Goal: Information Seeking & Learning: Learn about a topic

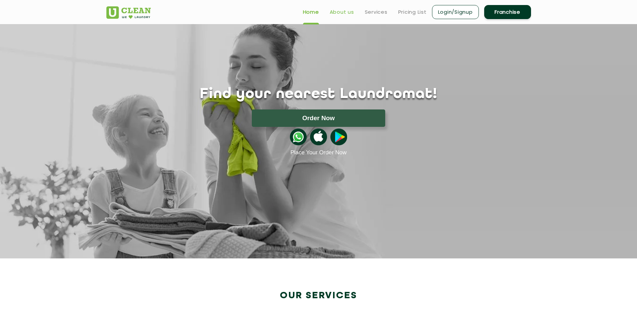
click at [339, 11] on link "About us" at bounding box center [342, 12] width 24 height 8
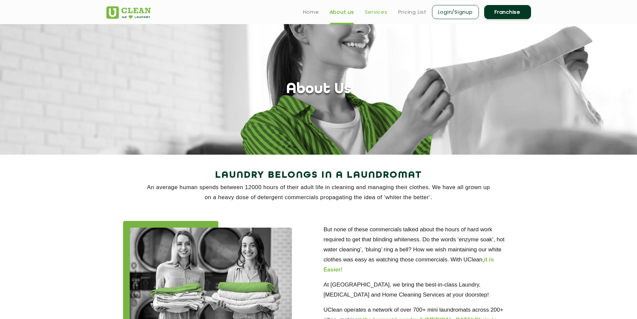
click at [379, 10] on link "Services" at bounding box center [376, 12] width 23 height 8
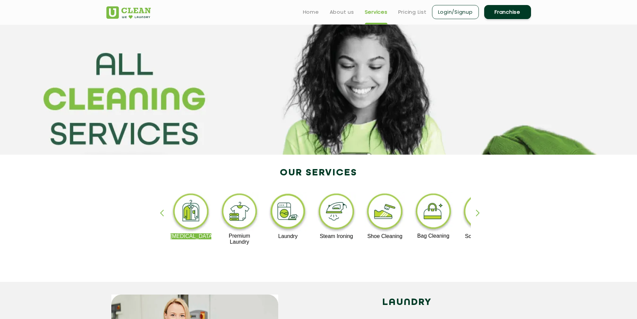
scroll to position [401, 0]
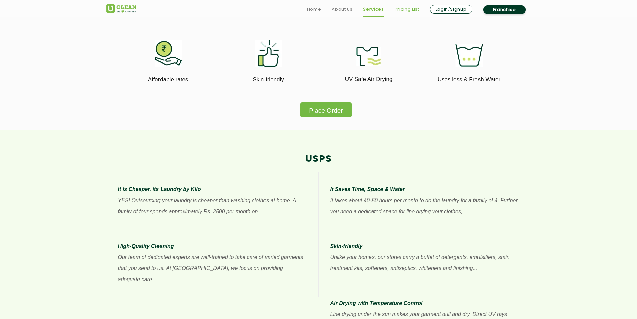
click at [408, 7] on link "Pricing List" at bounding box center [407, 9] width 25 height 8
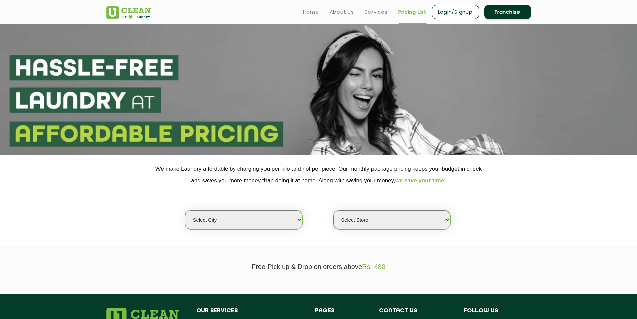
click at [298, 220] on select "Select city [GEOGRAPHIC_DATA] [GEOGRAPHIC_DATA] [GEOGRAPHIC_DATA] [GEOGRAPHIC_D…" at bounding box center [243, 219] width 117 height 19
select select "12"
click at [185, 210] on select "Select city [GEOGRAPHIC_DATA] [GEOGRAPHIC_DATA] [GEOGRAPHIC_DATA] [GEOGRAPHIC_D…" at bounding box center [243, 219] width 117 height 19
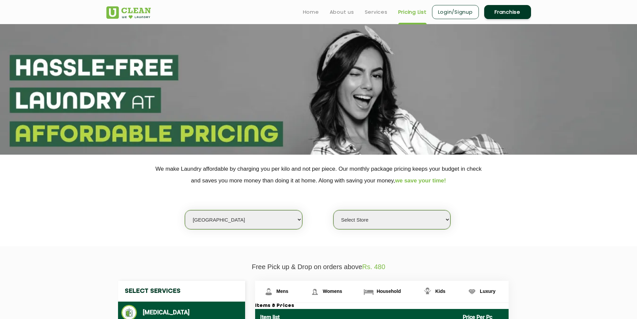
click at [519, 13] on link "Franchise" at bounding box center [507, 12] width 47 height 14
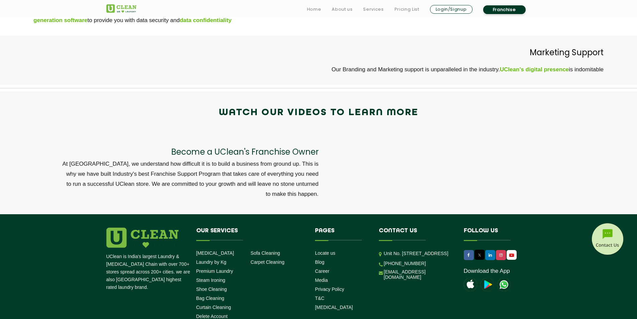
scroll to position [2163, 0]
